Goal: Task Accomplishment & Management: Manage account settings

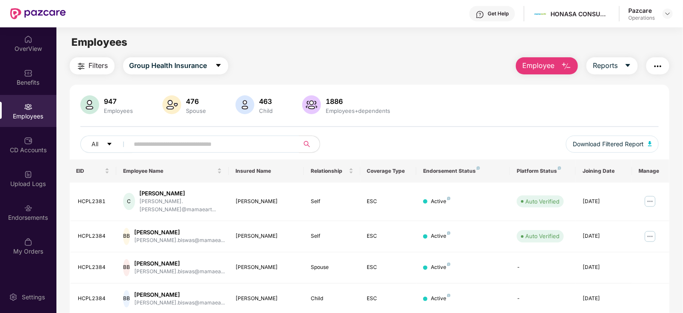
click at [92, 67] on span "Filters" at bounding box center [98, 65] width 19 height 11
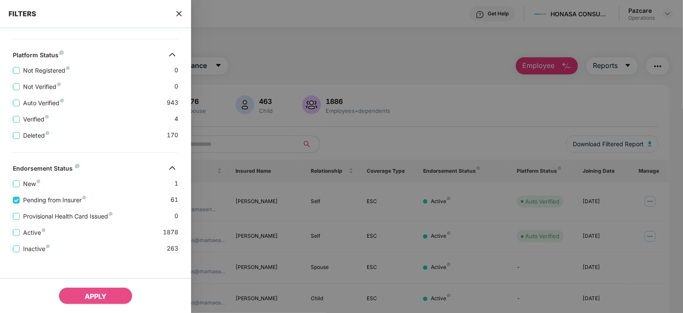
scroll to position [260, 0]
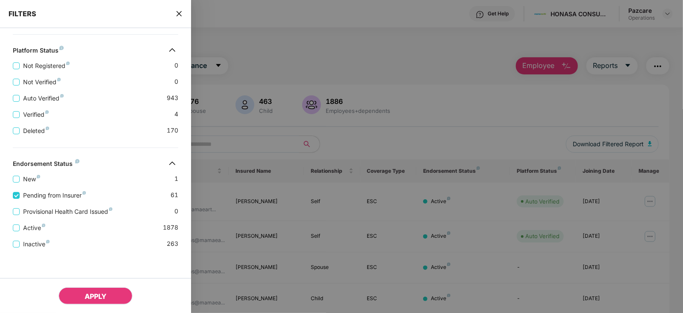
click at [90, 295] on span "APPLY" at bounding box center [96, 296] width 22 height 9
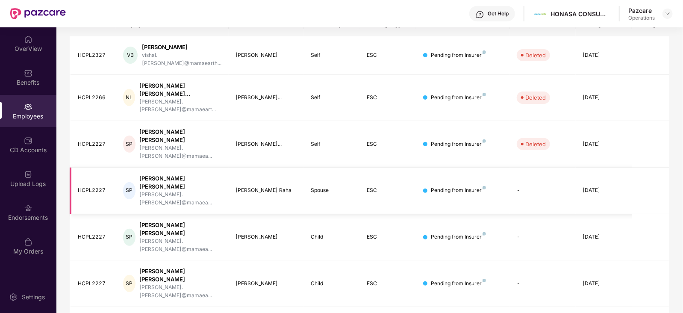
scroll to position [0, 0]
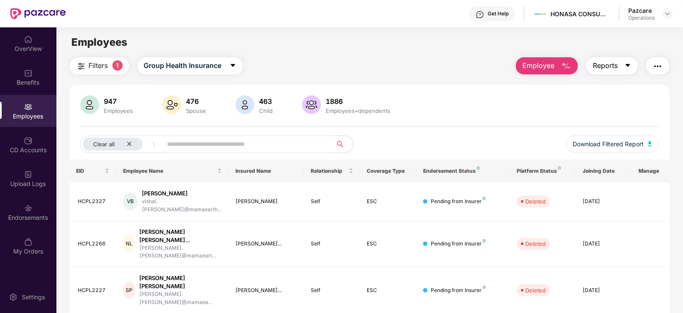
click at [628, 63] on icon "caret-down" at bounding box center [628, 65] width 7 height 7
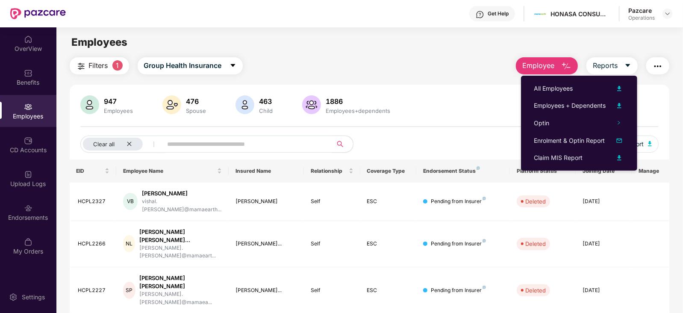
click at [666, 66] on button "button" at bounding box center [657, 65] width 23 height 17
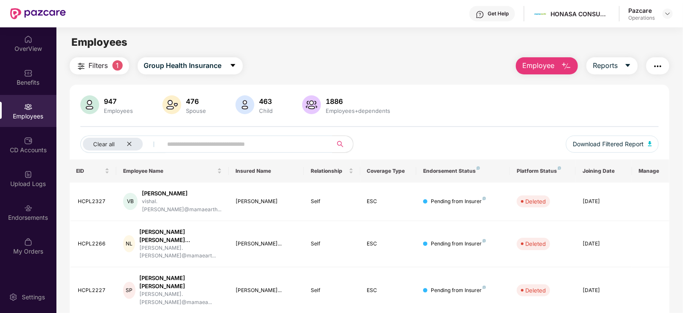
click at [428, 101] on div "947 Employees 476 Spouse 463 Child 1886 Employees+dependents" at bounding box center [369, 105] width 579 height 21
click at [649, 67] on button "button" at bounding box center [657, 65] width 23 height 17
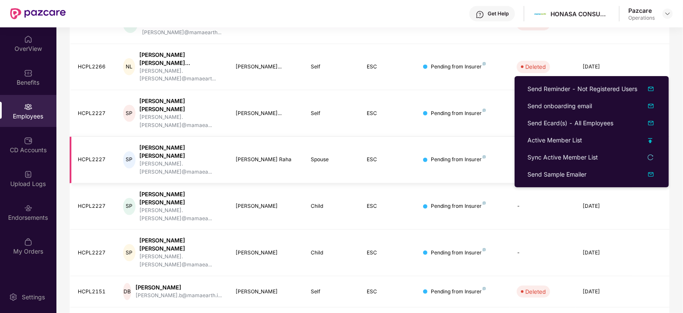
scroll to position [211, 0]
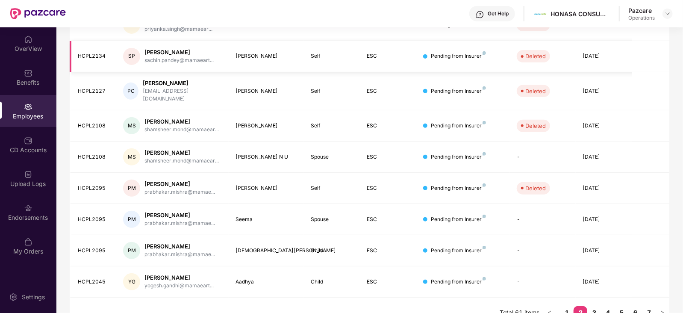
scroll to position [0, 0]
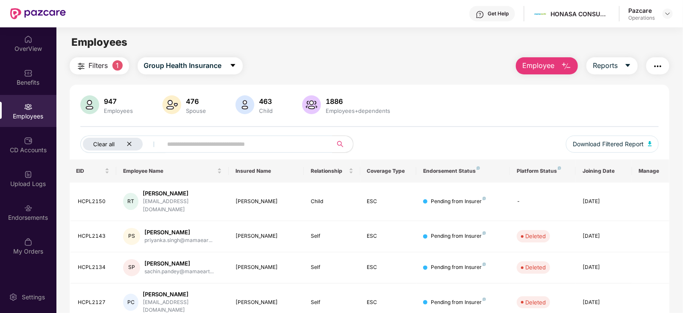
click at [128, 144] on icon "close" at bounding box center [130, 144] width 6 height 6
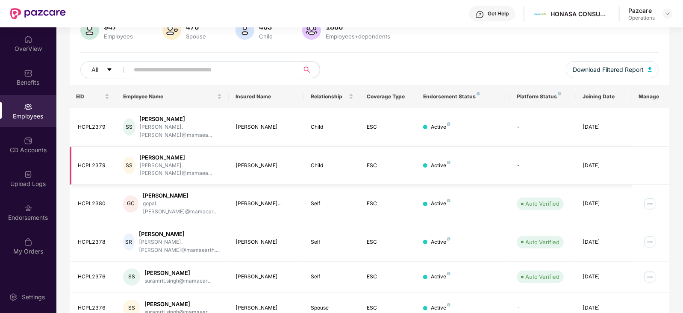
scroll to position [74, 0]
click at [669, 12] on img at bounding box center [667, 13] width 7 height 7
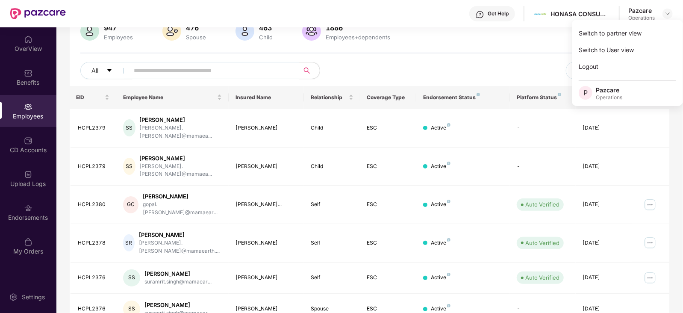
click at [463, 35] on div "947 Employees 476 Spouse 463 Child 1886 Employees+dependents" at bounding box center [369, 32] width 579 height 21
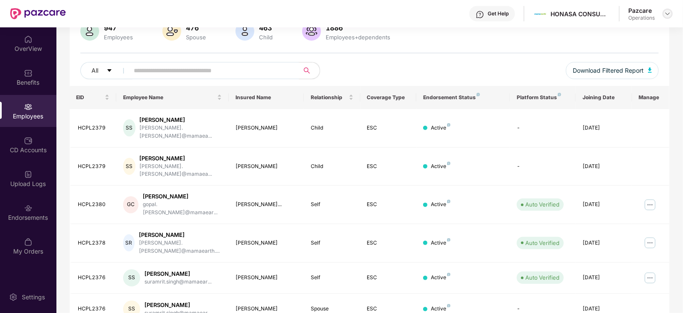
click at [669, 13] on img at bounding box center [667, 13] width 7 height 7
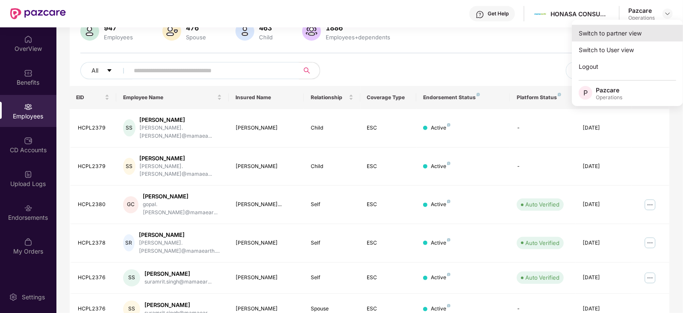
click at [616, 34] on div "Switch to partner view" at bounding box center [627, 33] width 111 height 17
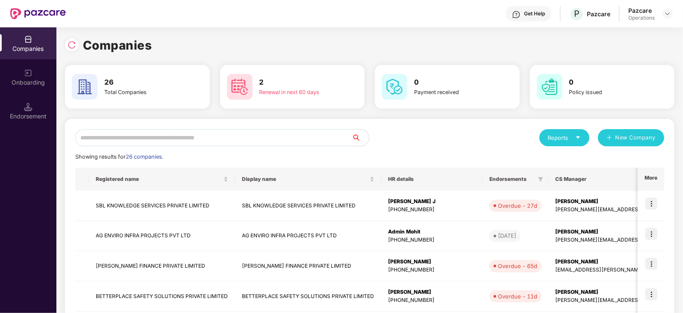
click at [161, 139] on input "text" at bounding box center [213, 137] width 277 height 17
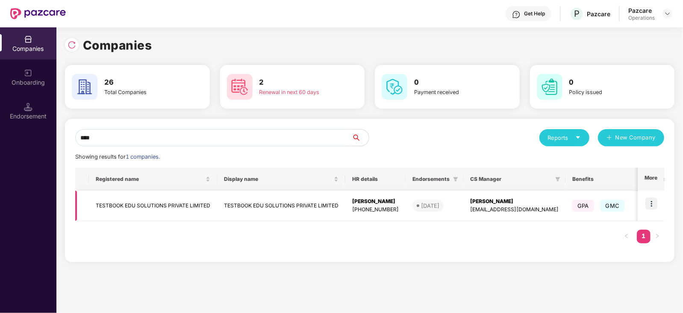
type input "****"
click at [658, 200] on img at bounding box center [652, 204] width 12 height 12
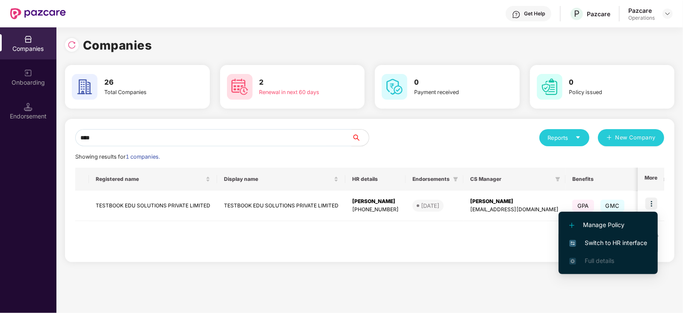
click at [600, 240] on span "Switch to HR interface" at bounding box center [609, 242] width 78 height 9
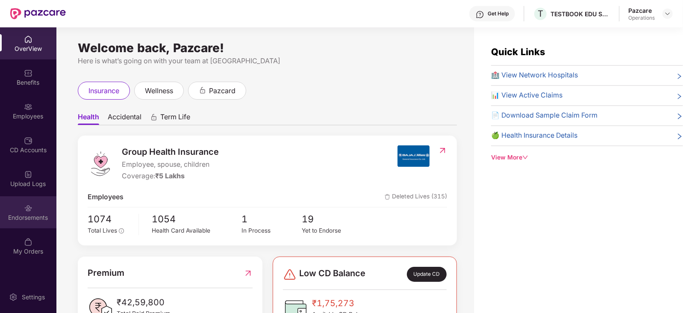
click at [26, 206] on img at bounding box center [28, 208] width 9 height 9
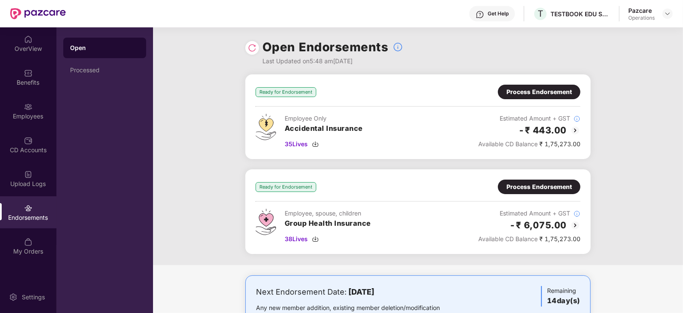
click at [26, 206] on img at bounding box center [28, 208] width 9 height 9
click at [318, 238] on img at bounding box center [315, 239] width 7 height 7
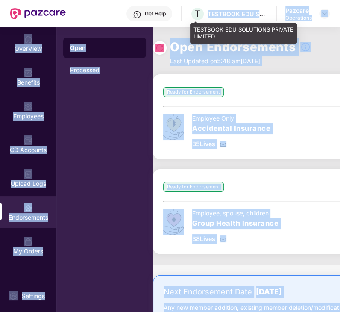
drag, startPoint x: 195, startPoint y: 28, endPoint x: 207, endPoint y: 19, distance: 15.7
click at [207, 19] on div "Get Help T TESTBOOK EDU SOLUTIONS PRIVATE LIMITED Pazcare Operations OverView B…" at bounding box center [170, 156] width 340 height 312
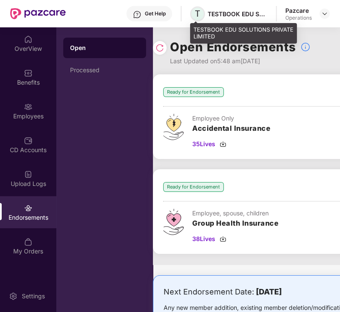
click at [195, 14] on span "T" at bounding box center [198, 14] width 6 height 10
drag, startPoint x: 194, startPoint y: 30, endPoint x: 249, endPoint y: 38, distance: 55.3
click at [249, 38] on div "TESTBOOK EDU SOLUTIONS PRIVATE LIMITED" at bounding box center [243, 33] width 107 height 20
copy div "TESTBOOK EDU SOLUTIONS PRIVATE LIMITED"
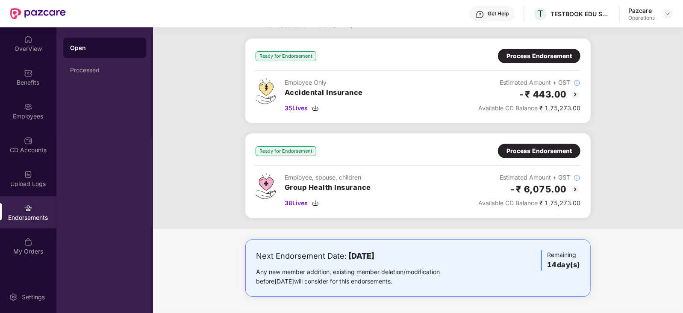
scroll to position [36, 0]
click at [225, 99] on div "Ready for Endorsement Process Endorsement Employee Only Accidental Insurance 35…" at bounding box center [418, 133] width 530 height 191
click at [15, 117] on div "Employees" at bounding box center [28, 116] width 56 height 9
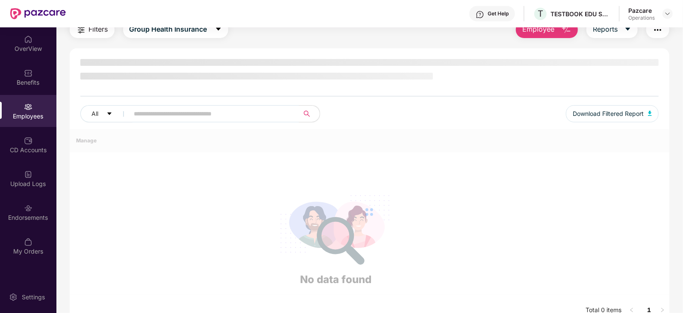
scroll to position [36, 0]
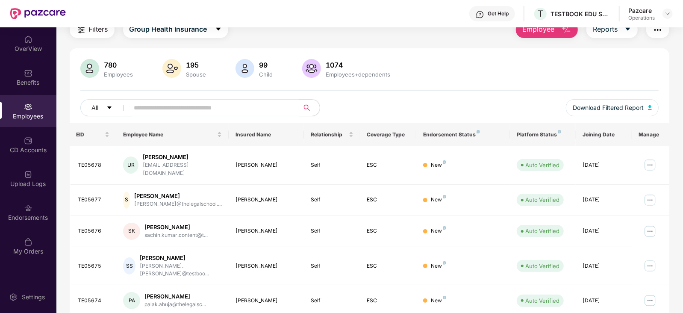
click at [201, 106] on input "text" at bounding box center [211, 107] width 154 height 13
paste input "**********"
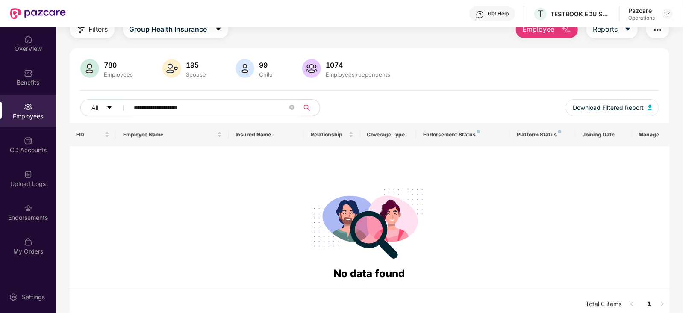
drag, startPoint x: 201, startPoint y: 106, endPoint x: 160, endPoint y: 108, distance: 40.7
click at [160, 108] on input "**********" at bounding box center [211, 107] width 154 height 13
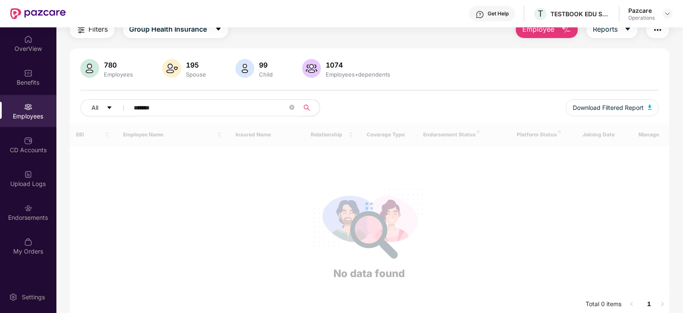
scroll to position [27, 0]
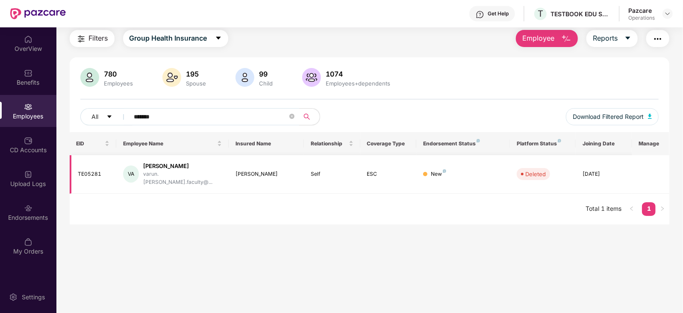
type input "*******"
click at [159, 170] on div "varun.[PERSON_NAME].faculty@..." at bounding box center [182, 178] width 79 height 16
click at [613, 174] on div "[DATE]" at bounding box center [604, 174] width 43 height 8
click at [612, 172] on div "[DATE]" at bounding box center [604, 174] width 43 height 8
click at [442, 170] on div "New" at bounding box center [438, 174] width 15 height 8
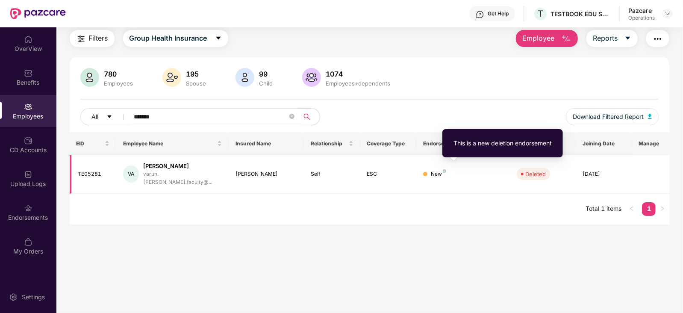
click at [444, 169] on img at bounding box center [444, 170] width 3 height 3
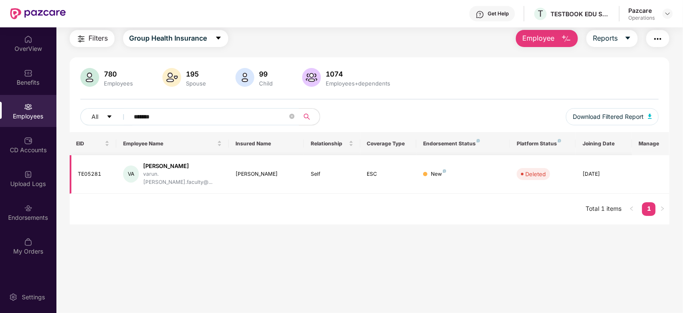
click at [92, 170] on div "TE05281" at bounding box center [94, 174] width 32 height 8
click at [654, 143] on th "Manage" at bounding box center [651, 143] width 38 height 23
click at [20, 209] on div "Endorsements" at bounding box center [28, 212] width 56 height 32
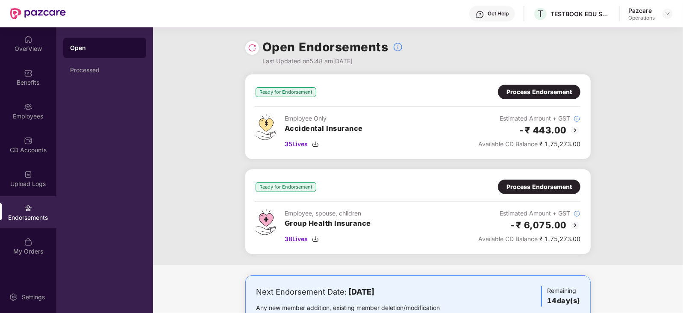
click at [560, 190] on div "Process Endorsement" at bounding box center [539, 186] width 65 height 9
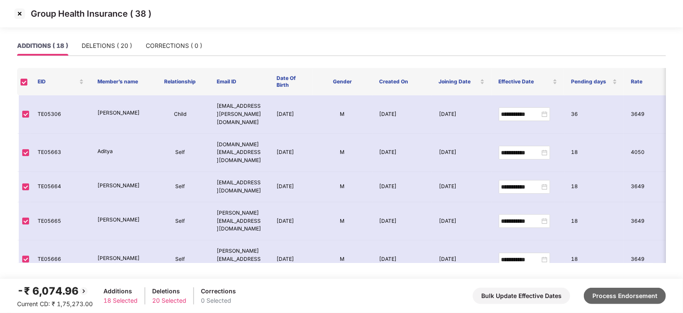
click at [622, 297] on button "Process Endorsement" at bounding box center [625, 296] width 82 height 16
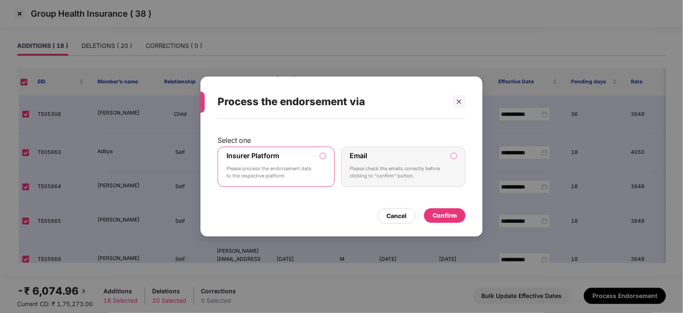
click at [451, 218] on div "Confirm" at bounding box center [445, 215] width 24 height 9
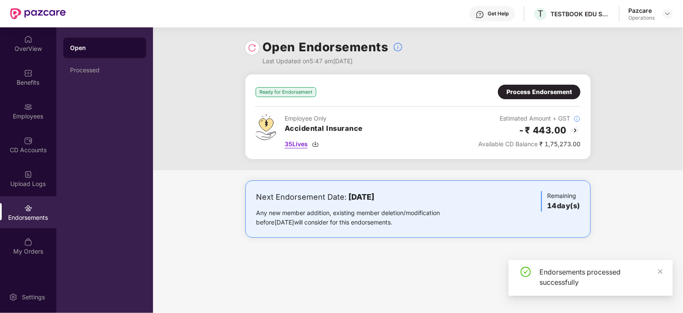
click at [316, 148] on div "35 Lives" at bounding box center [324, 143] width 78 height 9
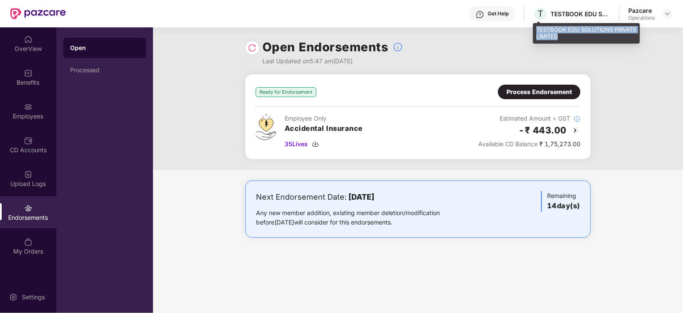
drag, startPoint x: 537, startPoint y: 28, endPoint x: 590, endPoint y: 42, distance: 55.2
click at [590, 42] on div "TESTBOOK EDU SOLUTIONS PRIVATE LIMITED" at bounding box center [586, 33] width 107 height 20
copy div "TESTBOOK EDU SOLUTIONS PRIVATE LIMITED"
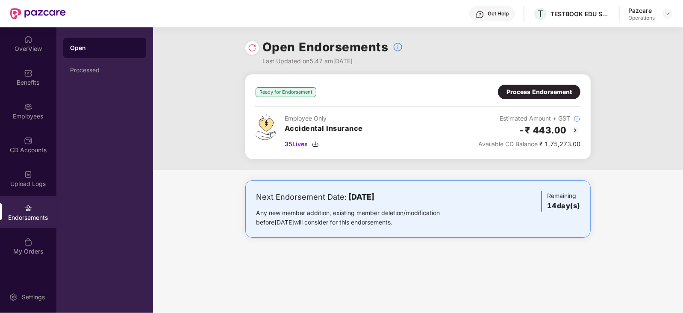
click at [551, 92] on div "Process Endorsement" at bounding box center [539, 91] width 65 height 9
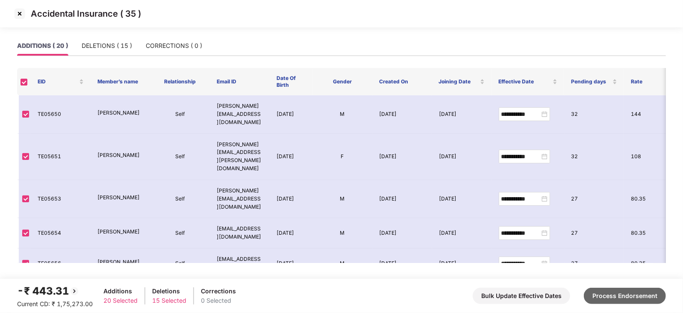
click at [634, 297] on button "Process Endorsement" at bounding box center [625, 296] width 82 height 16
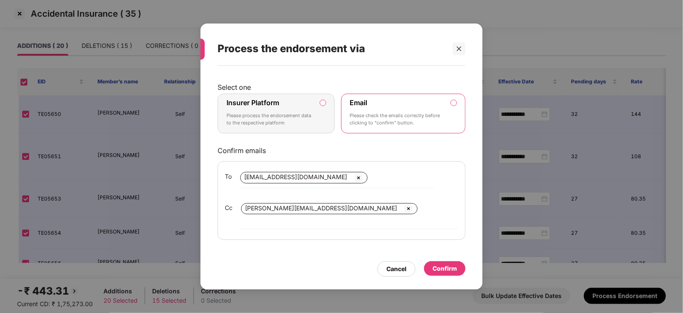
click at [445, 264] on div "Confirm" at bounding box center [445, 268] width 24 height 9
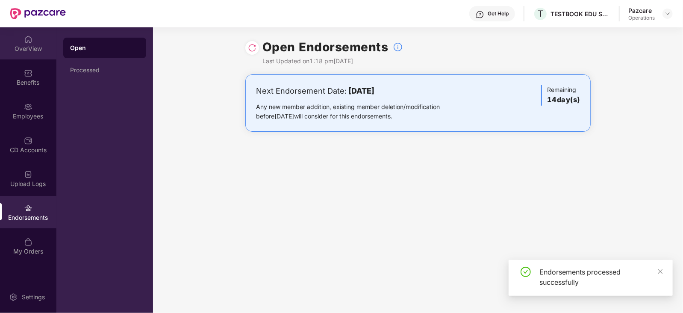
click at [33, 41] on div "OverView" at bounding box center [28, 43] width 56 height 32
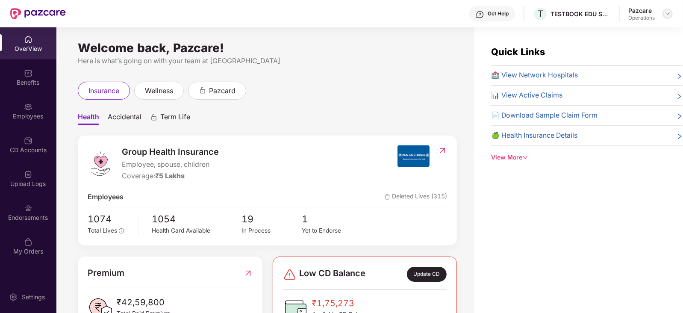
click at [671, 11] on div at bounding box center [668, 14] width 10 height 10
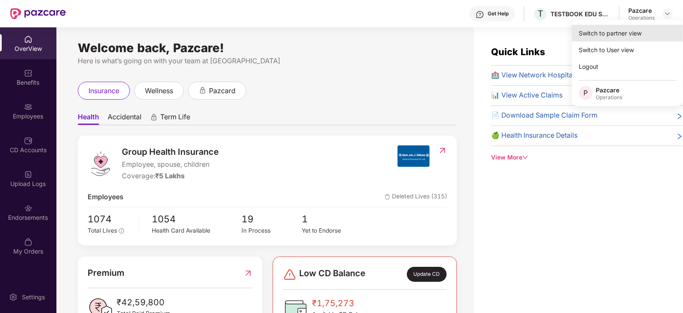
click at [595, 35] on div "Switch to partner view" at bounding box center [627, 33] width 111 height 17
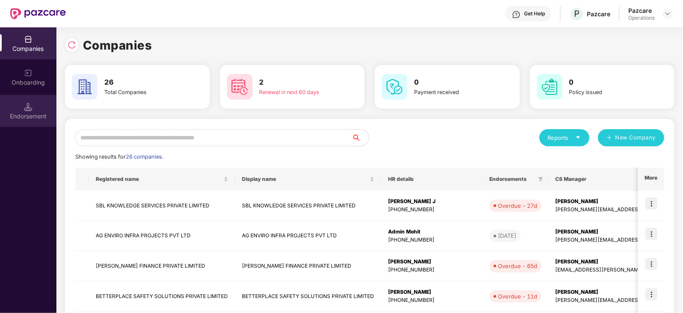
click at [28, 111] on div "Endorsement" at bounding box center [28, 111] width 56 height 32
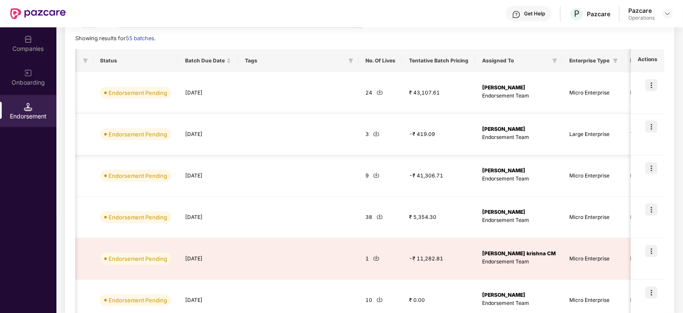
scroll to position [0, 406]
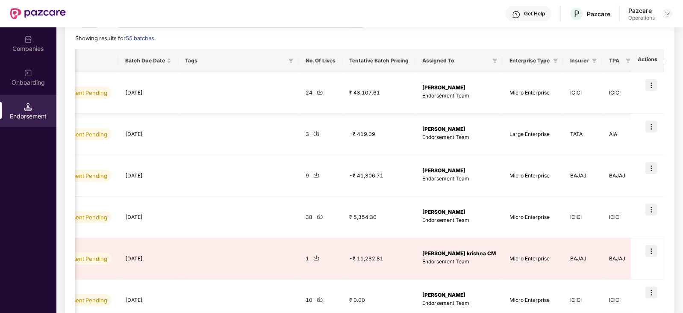
click at [659, 85] on td at bounding box center [647, 92] width 33 height 41
click at [649, 85] on img at bounding box center [652, 85] width 12 height 12
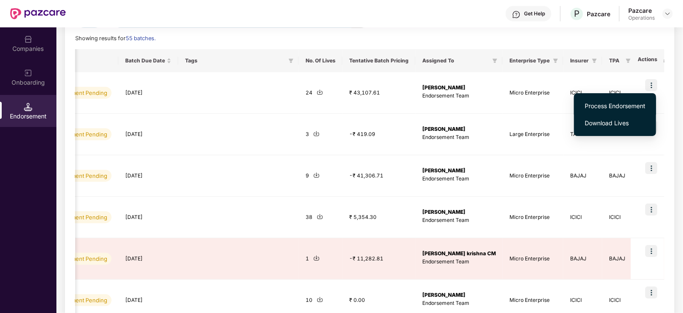
click at [616, 108] on span "Process Endorsement" at bounding box center [615, 105] width 61 height 9
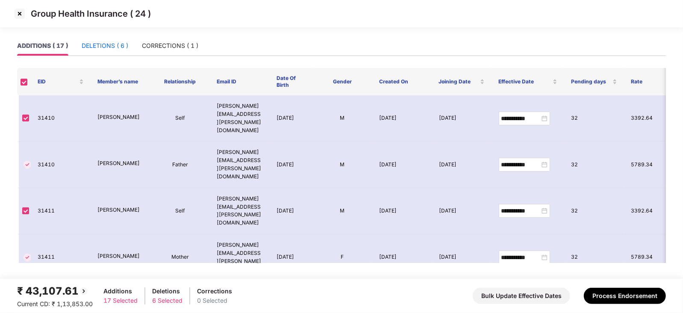
click at [120, 48] on div "DELETIONS ( 6 )" at bounding box center [105, 45] width 47 height 9
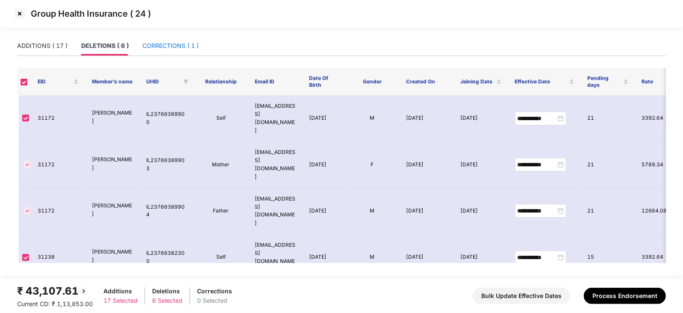
click at [146, 47] on div "CORRECTIONS ( 1 )" at bounding box center [170, 45] width 56 height 9
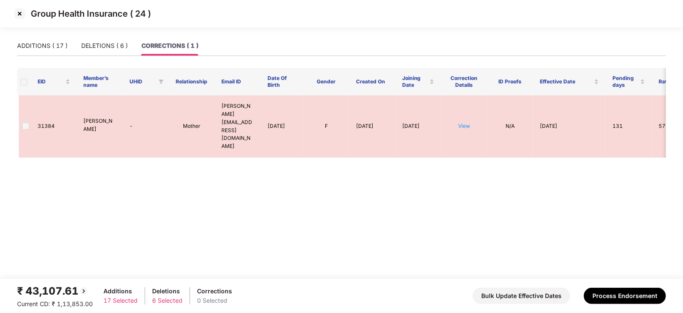
click at [23, 12] on img at bounding box center [20, 14] width 14 height 14
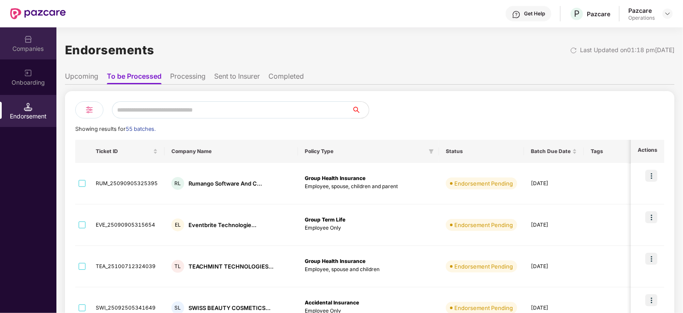
click at [30, 46] on div "Companies" at bounding box center [28, 48] width 56 height 9
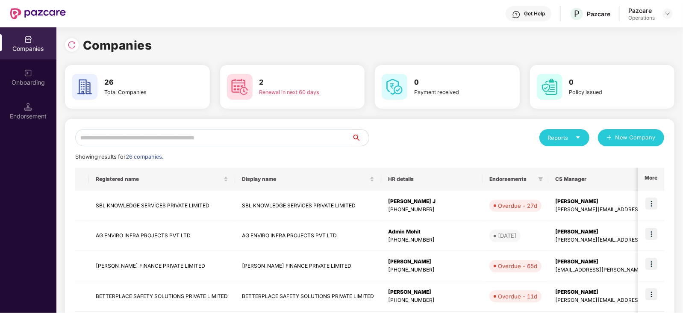
click at [241, 131] on input "text" at bounding box center [213, 137] width 277 height 17
type input "*"
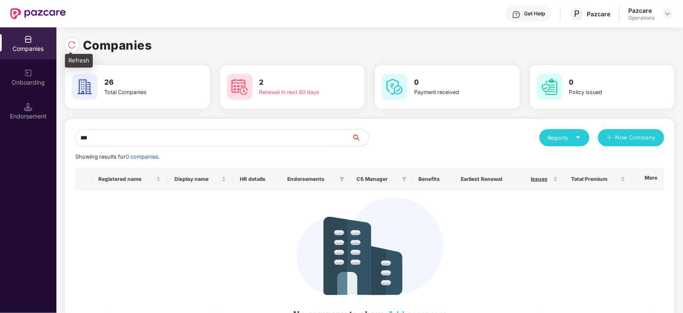
click at [72, 44] on img at bounding box center [72, 45] width 9 height 9
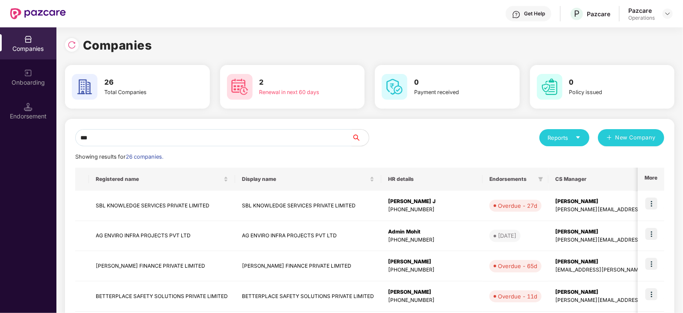
click at [123, 141] on input "***" at bounding box center [213, 137] width 277 height 17
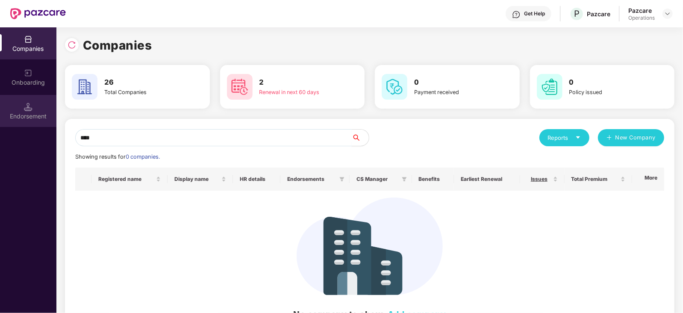
type input "****"
click at [30, 109] on img at bounding box center [28, 107] width 9 height 9
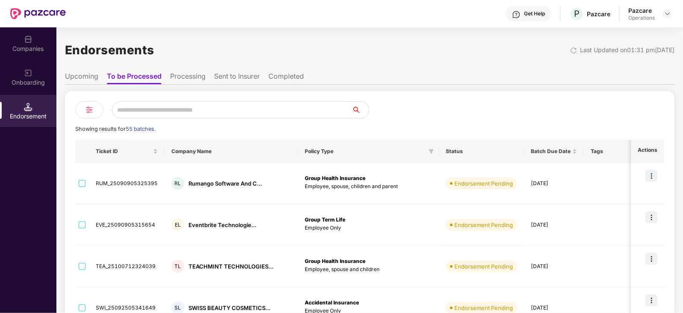
click at [193, 77] on li "Processing" at bounding box center [187, 78] width 35 height 12
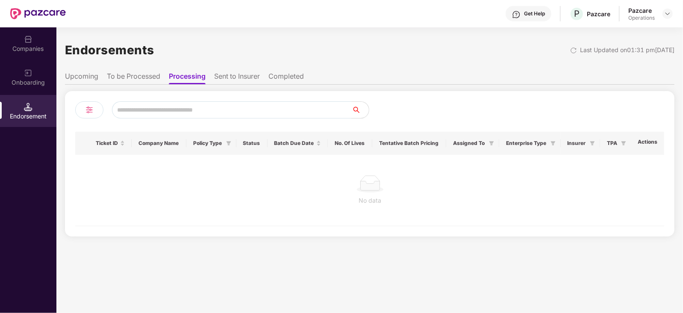
click at [229, 77] on li "Sent to Insurer" at bounding box center [237, 78] width 46 height 12
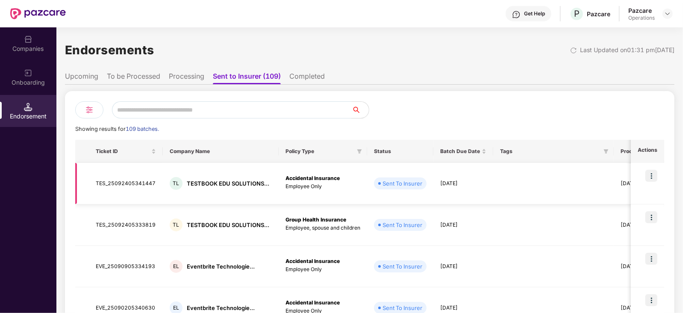
click at [646, 172] on img at bounding box center [652, 176] width 12 height 12
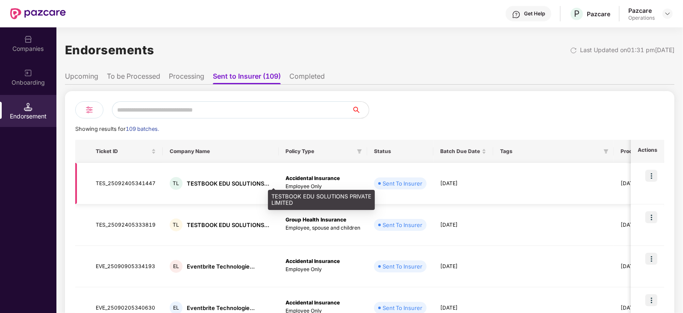
click at [195, 185] on div "TESTBOOK EDU SOLUTIONS..." at bounding box center [228, 184] width 83 height 8
click at [203, 183] on div "TESTBOOK EDU SOLUTIONS..." at bounding box center [228, 184] width 83 height 8
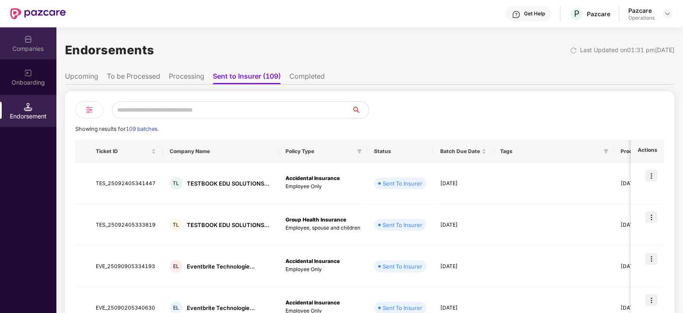
click at [26, 45] on div "Companies" at bounding box center [28, 48] width 56 height 9
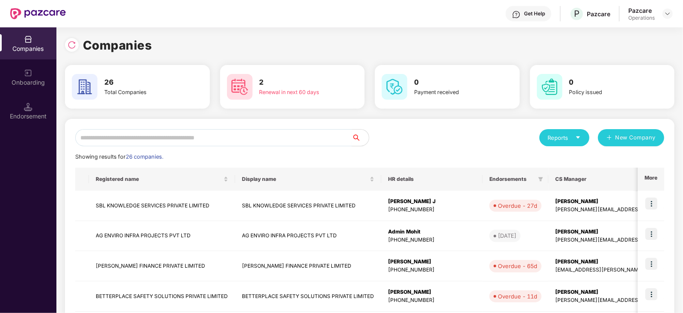
click at [133, 140] on input "text" at bounding box center [213, 137] width 277 height 17
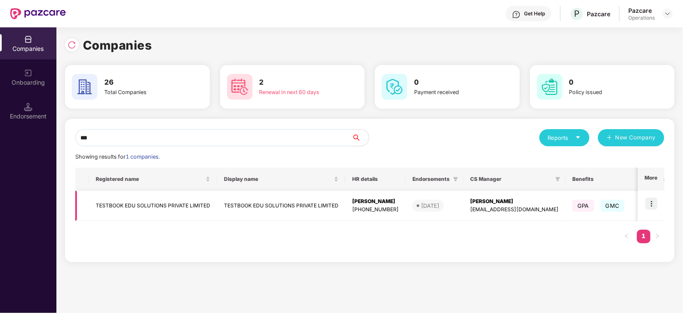
type input "***"
click at [655, 204] on img at bounding box center [652, 204] width 12 height 12
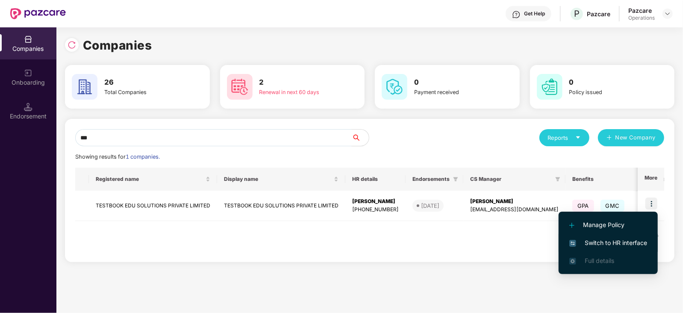
click at [596, 245] on span "Switch to HR interface" at bounding box center [609, 242] width 78 height 9
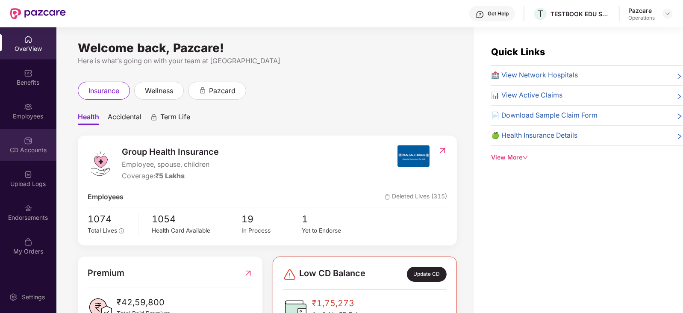
click at [21, 153] on div "CD Accounts" at bounding box center [28, 150] width 56 height 9
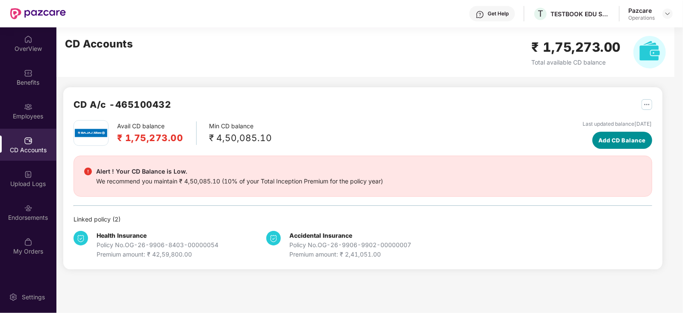
click at [599, 136] on span "Add CD Balance" at bounding box center [622, 140] width 47 height 9
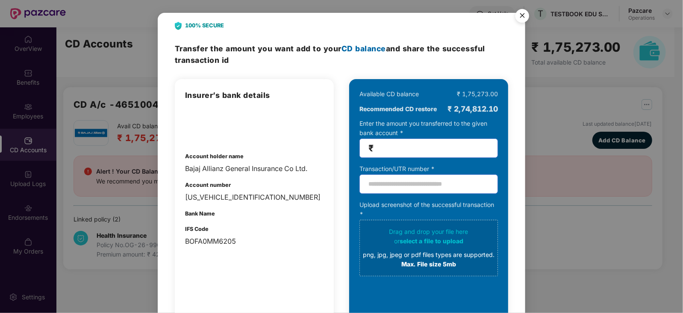
click at [525, 15] on img "Close" at bounding box center [523, 17] width 24 height 24
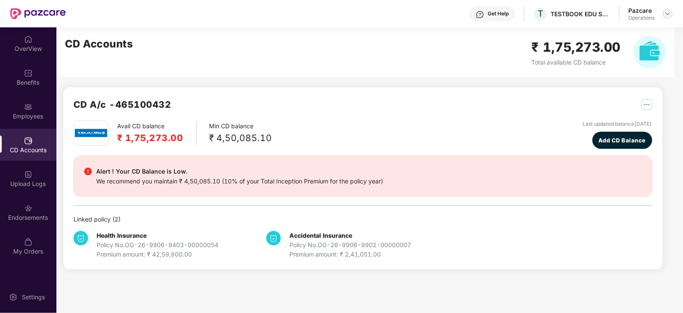
click at [668, 13] on img at bounding box center [667, 13] width 7 height 7
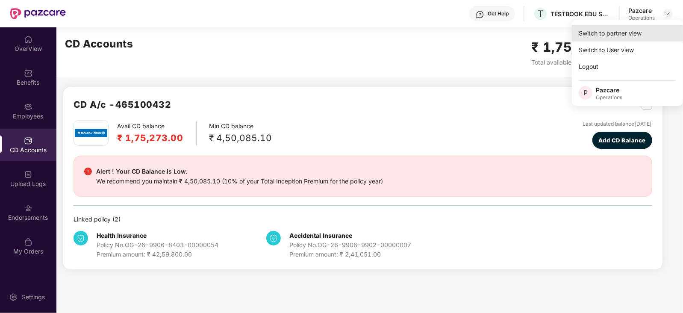
click at [596, 37] on div "Switch to partner view" at bounding box center [627, 33] width 111 height 17
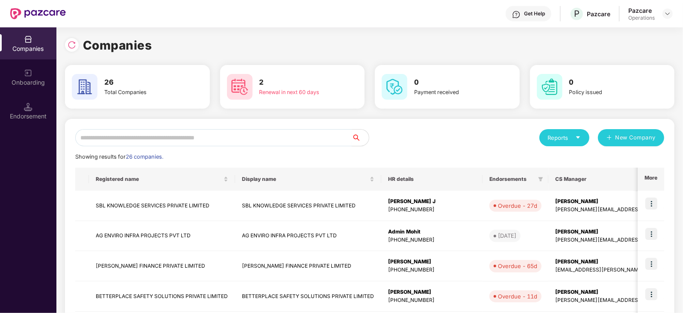
click at [127, 140] on input "text" at bounding box center [213, 137] width 277 height 17
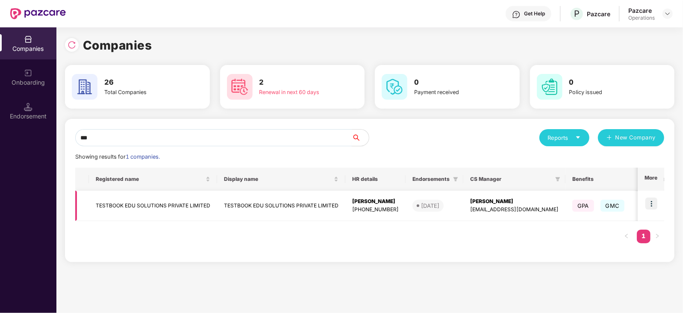
type input "***"
click at [120, 219] on td "TESTBOOK EDU SOLUTIONS PRIVATE LIMITED" at bounding box center [153, 206] width 128 height 30
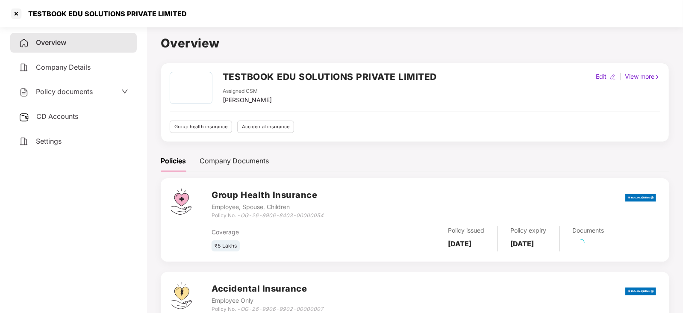
click at [68, 113] on span "CD Accounts" at bounding box center [57, 116] width 42 height 9
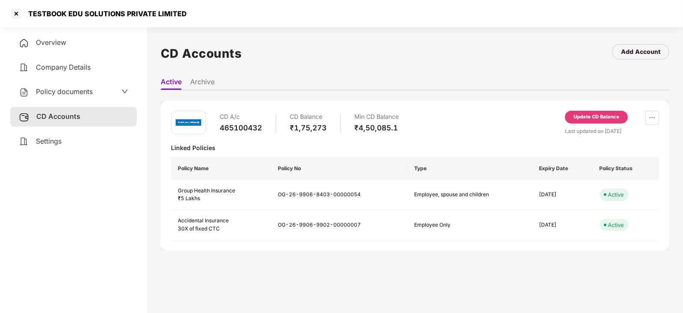
click at [588, 112] on div "Update CD Balance" at bounding box center [596, 117] width 63 height 13
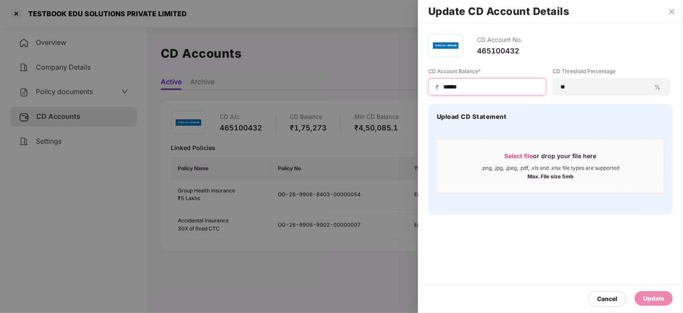
drag, startPoint x: 483, startPoint y: 86, endPoint x: 406, endPoint y: 81, distance: 77.5
click at [406, 81] on div "Update CD Account Details CD Account No. 465100432 CD Account Balance* ₹ ******…" at bounding box center [341, 156] width 683 height 313
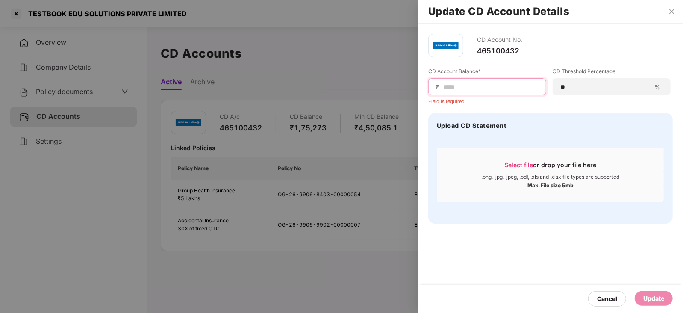
paste input "******"
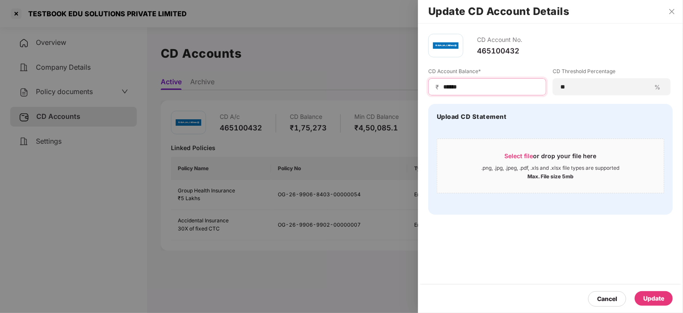
type input "******"
click at [664, 298] on div "Update" at bounding box center [654, 298] width 21 height 9
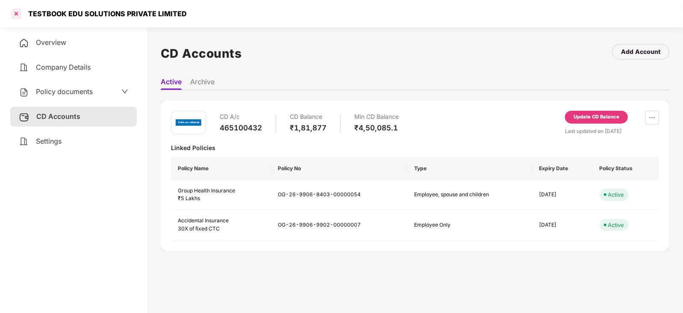
click at [10, 15] on div at bounding box center [16, 14] width 14 height 14
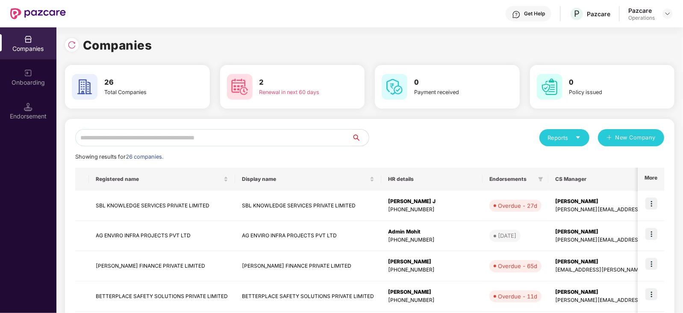
click at [219, 138] on input "text" at bounding box center [213, 137] width 277 height 17
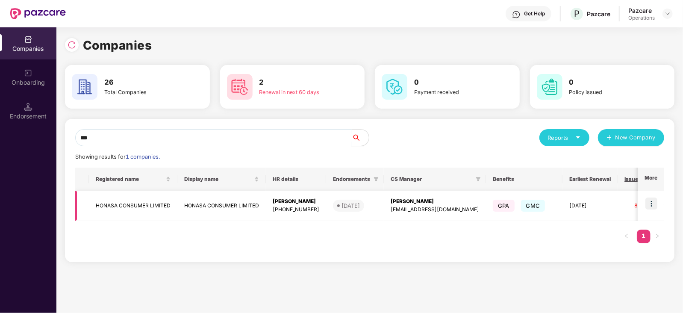
type input "***"
click at [657, 206] on img at bounding box center [652, 204] width 12 height 12
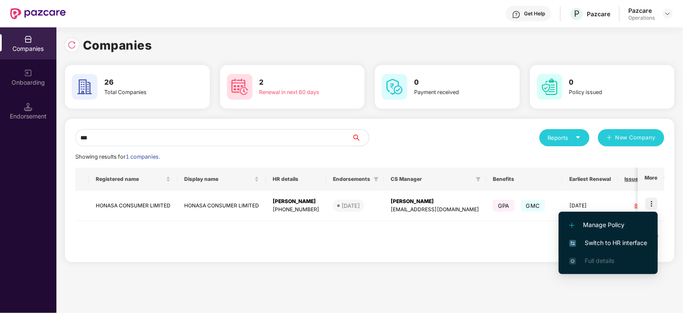
click at [602, 238] on span "Switch to HR interface" at bounding box center [609, 242] width 78 height 9
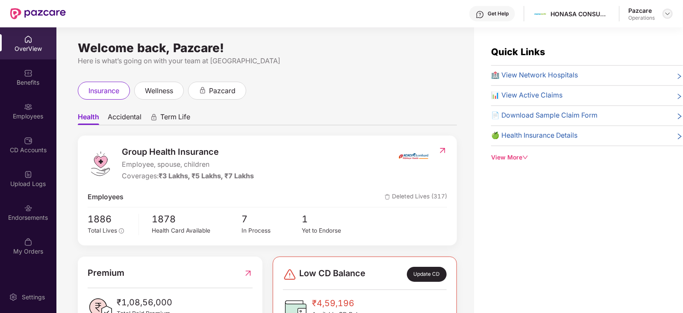
click at [669, 16] on img at bounding box center [667, 13] width 7 height 7
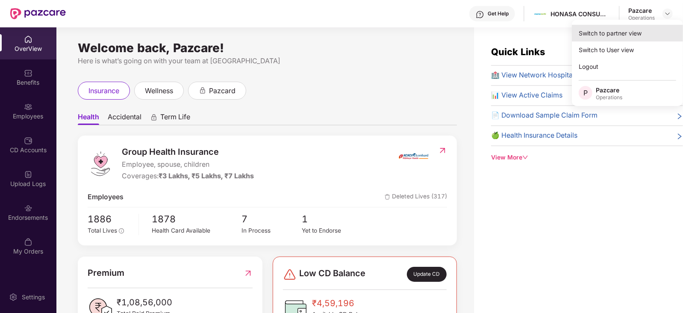
click at [614, 33] on div "Switch to partner view" at bounding box center [627, 33] width 111 height 17
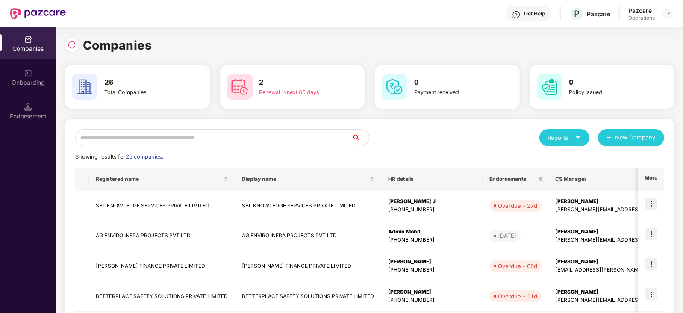
click at [154, 136] on input "text" at bounding box center [213, 137] width 277 height 17
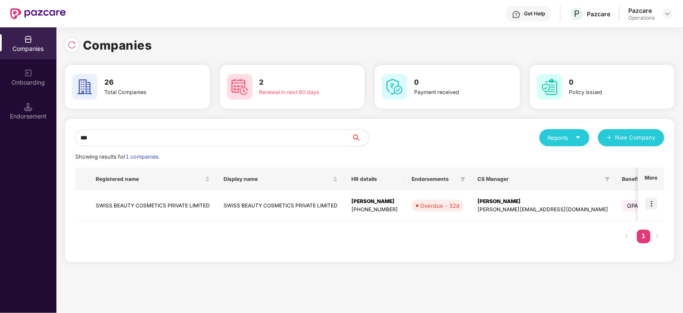
scroll to position [0, 0]
type input "***"
click at [661, 204] on td at bounding box center [651, 206] width 27 height 30
click at [649, 203] on img at bounding box center [652, 204] width 12 height 12
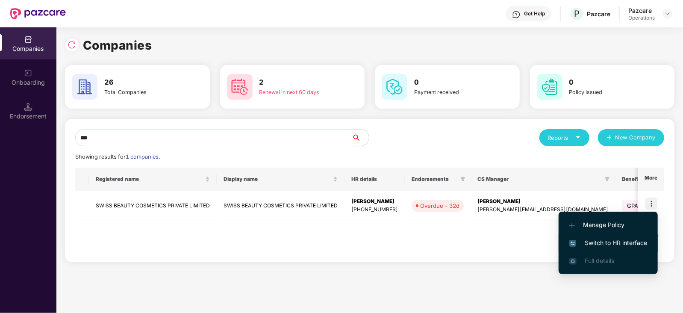
click at [605, 242] on span "Switch to HR interface" at bounding box center [609, 242] width 78 height 9
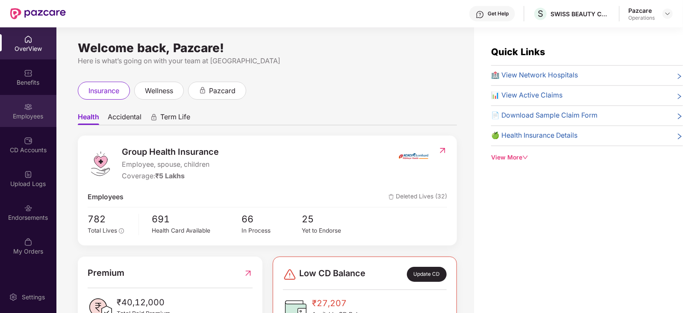
click at [27, 116] on div "Employees" at bounding box center [28, 116] width 56 height 9
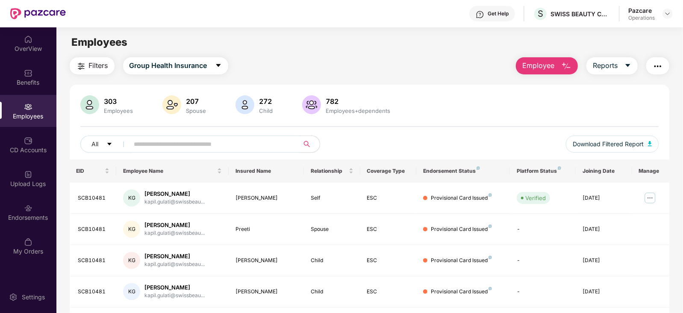
click at [662, 63] on img "button" at bounding box center [658, 66] width 10 height 10
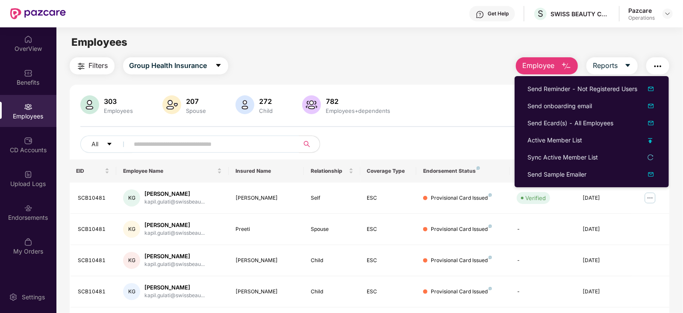
click at [455, 121] on div "303 Employees 207 Spouse 272 Child 782 Employees+dependents All Download Filter…" at bounding box center [370, 127] width 600 height 64
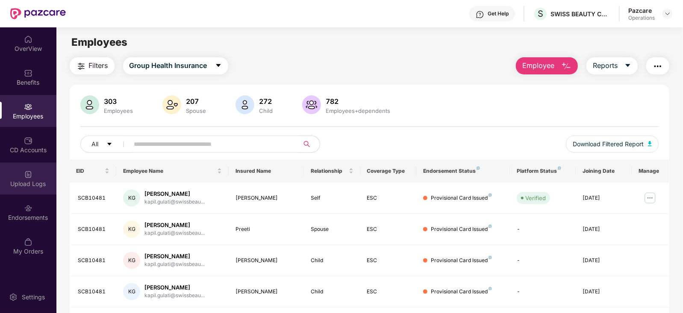
click at [36, 177] on div "Upload Logs" at bounding box center [28, 178] width 56 height 32
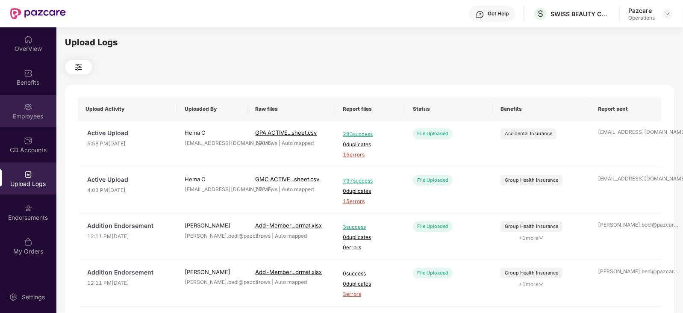
click at [38, 116] on div "Employees" at bounding box center [28, 116] width 56 height 9
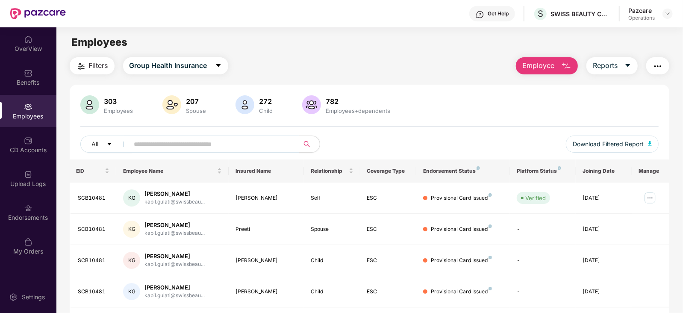
click at [98, 66] on span "Filters" at bounding box center [98, 65] width 19 height 11
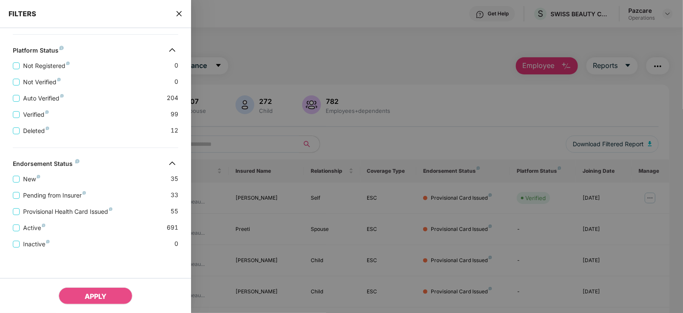
scroll to position [242, 0]
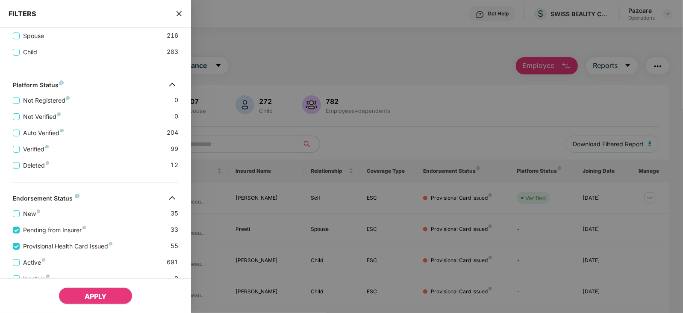
click at [86, 294] on span "APPLY" at bounding box center [96, 296] width 22 height 9
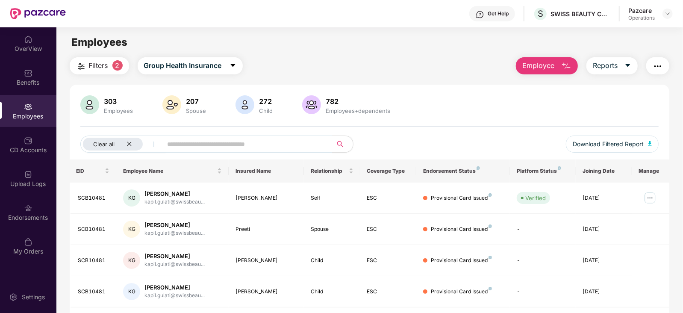
scroll to position [0, 0]
click at [612, 140] on span "Download Filtered Report" at bounding box center [608, 143] width 71 height 9
click at [624, 69] on button "Reports" at bounding box center [612, 65] width 51 height 17
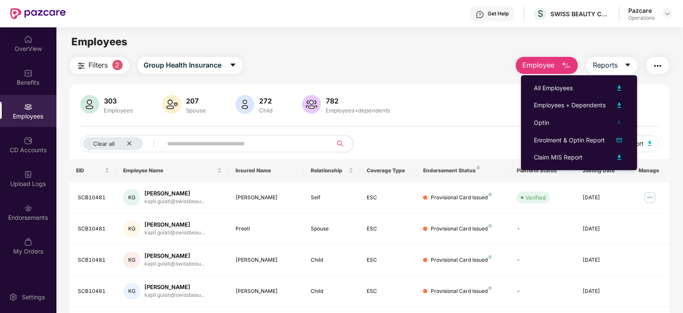
click at [664, 64] on button "button" at bounding box center [657, 65] width 23 height 17
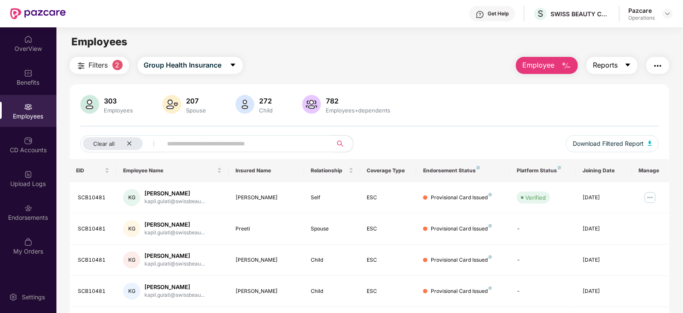
click at [597, 65] on span "Reports" at bounding box center [605, 65] width 25 height 11
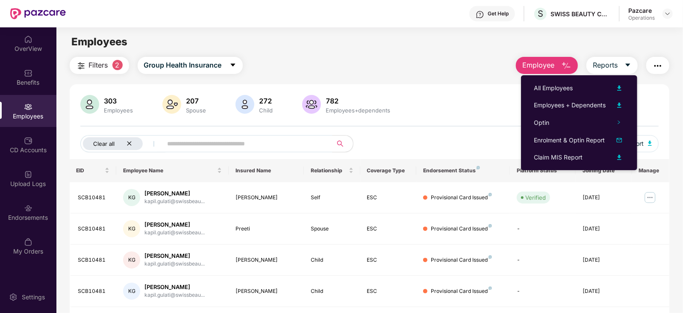
click at [130, 143] on icon "close" at bounding box center [129, 144] width 4 height 4
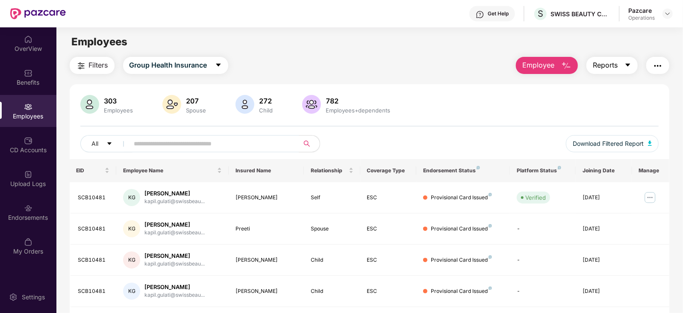
click at [616, 63] on span "Reports" at bounding box center [605, 65] width 25 height 11
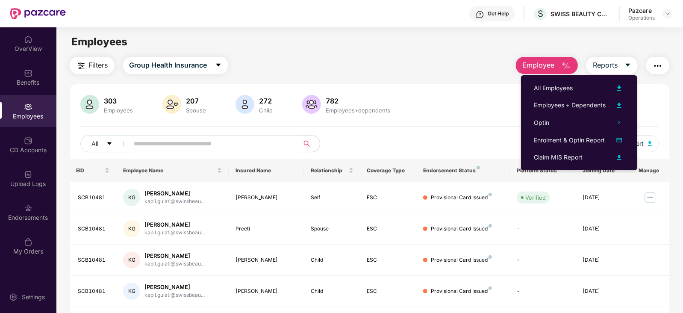
click at [654, 64] on img "button" at bounding box center [658, 66] width 10 height 10
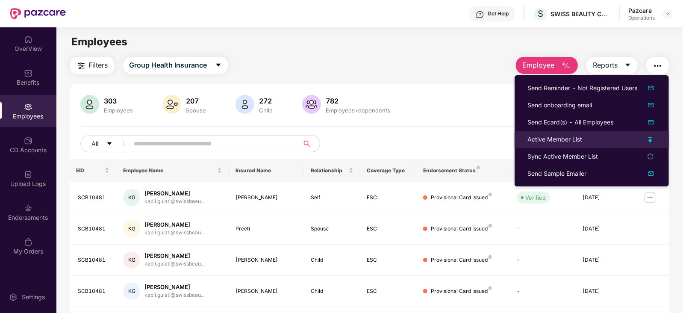
click at [638, 138] on div "Active Member List" at bounding box center [592, 139] width 129 height 9
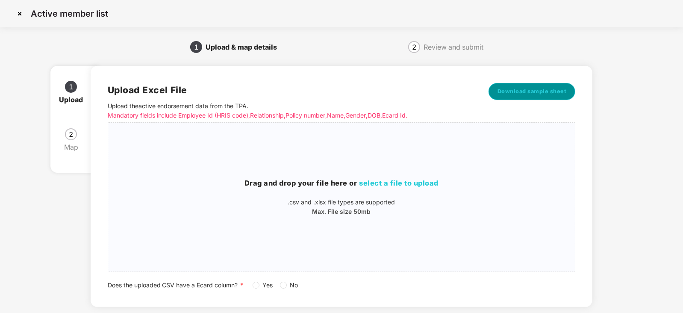
click at [512, 91] on span "Download sample sheet" at bounding box center [532, 91] width 69 height 9
